Goal: Information Seeking & Learning: Learn about a topic

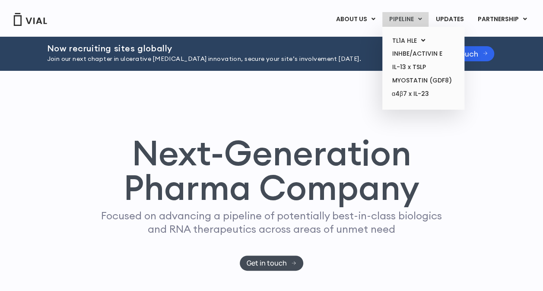
click at [422, 17] on icon at bounding box center [420, 19] width 4 height 6
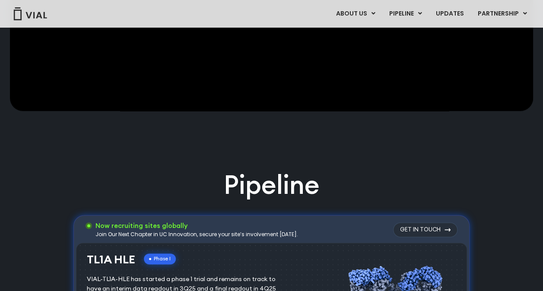
scroll to position [261, 0]
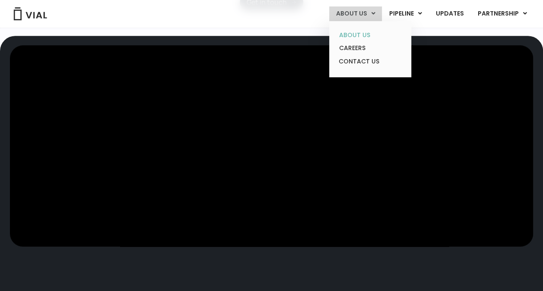
click at [364, 37] on link "ABOUT US" at bounding box center [370, 34] width 76 height 13
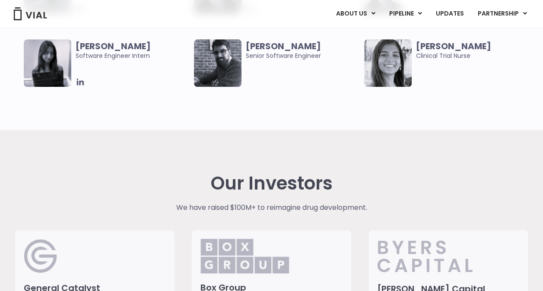
scroll to position [1986, 0]
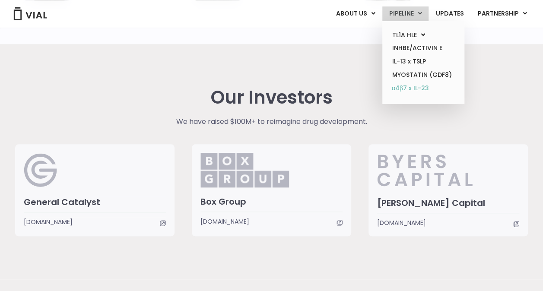
click at [424, 90] on link "α4β7 x IL-23" at bounding box center [423, 89] width 76 height 14
